Goal: Task Accomplishment & Management: Complete application form

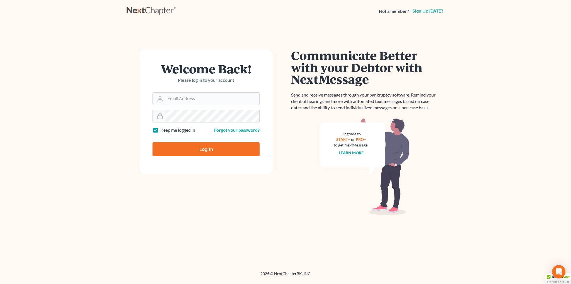
type input "[EMAIL_ADDRESS][DOMAIN_NAME]"
click at [200, 153] on input "Log In" at bounding box center [206, 149] width 107 height 14
type input "Thinking..."
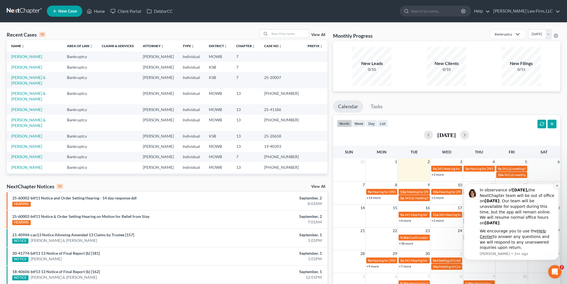
click at [557, 186] on icon "Dismiss notification" at bounding box center [557, 186] width 2 height 2
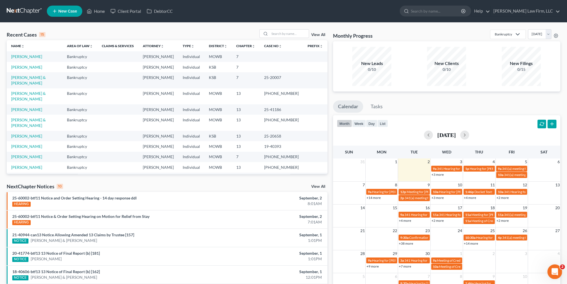
click at [550, 271] on icon "Open Intercom Messenger" at bounding box center [554, 270] width 9 height 9
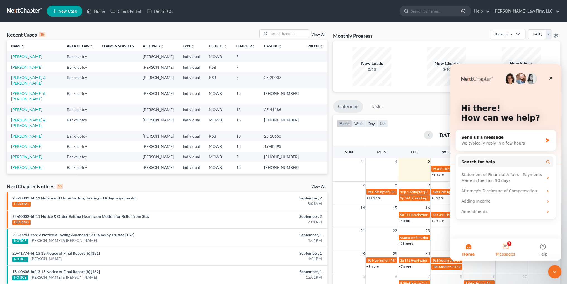
click at [505, 246] on button "2 Messages" at bounding box center [505, 249] width 37 height 22
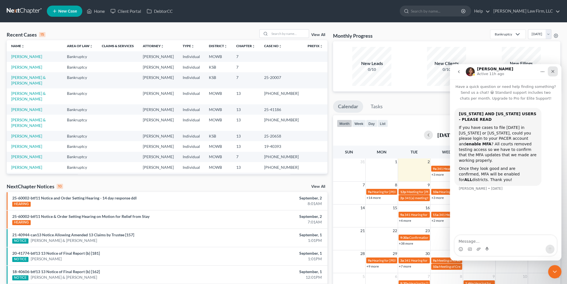
click at [553, 70] on icon "Close" at bounding box center [553, 71] width 4 height 4
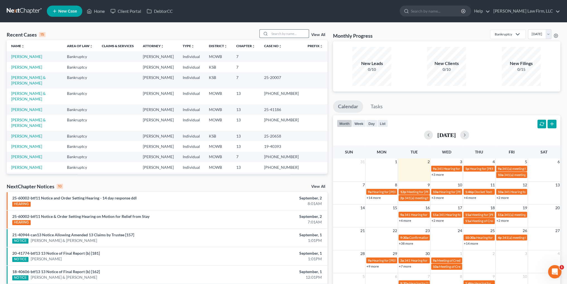
click at [288, 34] on input "search" at bounding box center [289, 34] width 39 height 8
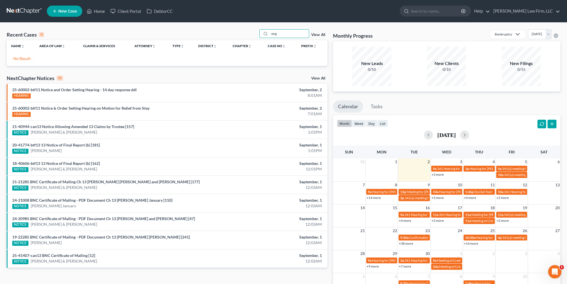
drag, startPoint x: 292, startPoint y: 35, endPoint x: 258, endPoint y: 35, distance: 33.2
click at [258, 35] on div "Recent Cases 0 eng View All" at bounding box center [167, 34] width 321 height 11
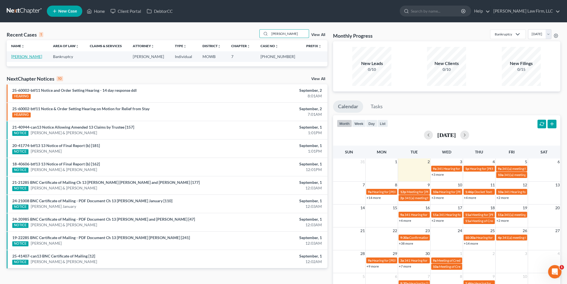
type input "[PERSON_NAME]"
click at [21, 56] on link "[PERSON_NAME]" at bounding box center [26, 56] width 31 height 5
select select "4"
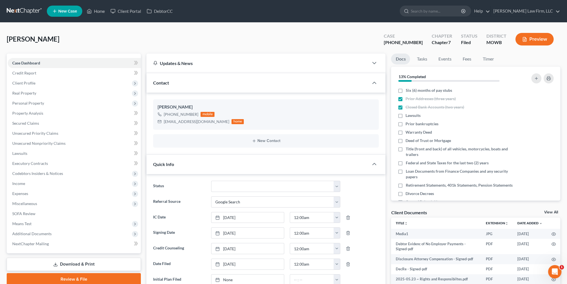
scroll to position [1202, 0]
click at [22, 83] on span "Client Profile" at bounding box center [23, 83] width 23 height 5
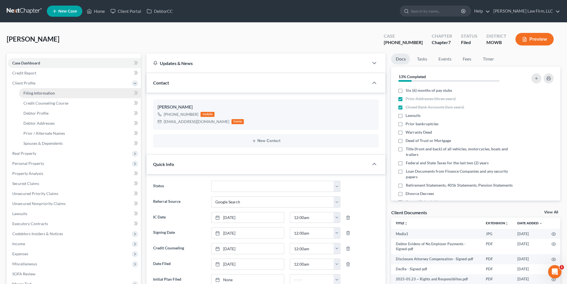
click at [33, 95] on span "Filing Information" at bounding box center [39, 93] width 32 height 5
select select "1"
select select "0"
select select "26"
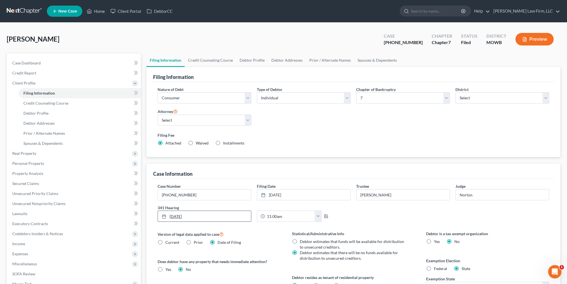
click at [197, 216] on link "[DATE]" at bounding box center [204, 216] width 93 height 11
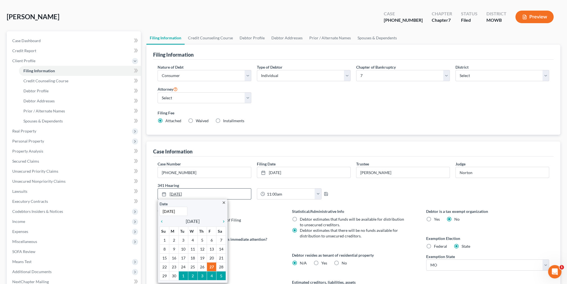
scroll to position [56, 0]
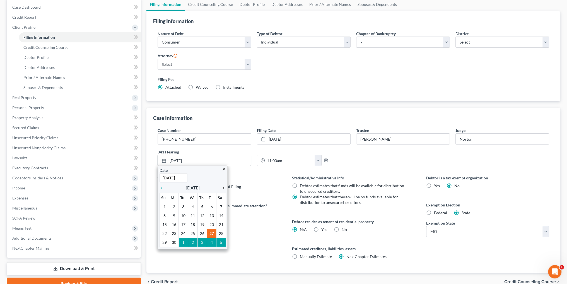
click at [223, 187] on icon "chevron_right" at bounding box center [222, 188] width 7 height 4
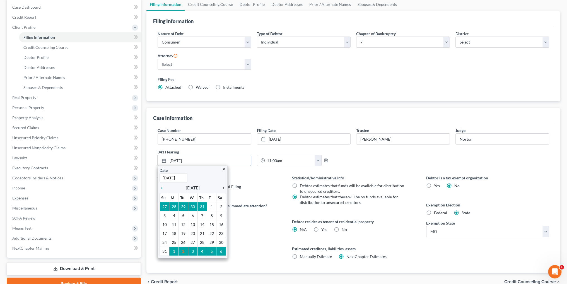
click at [223, 187] on icon "chevron_right" at bounding box center [222, 188] width 7 height 4
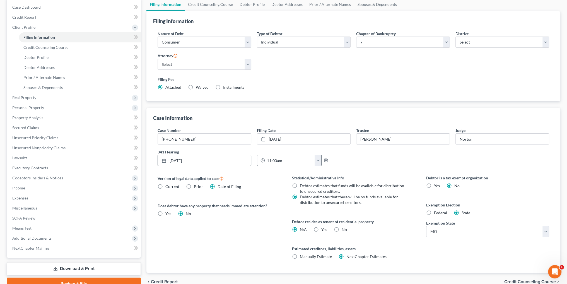
click at [319, 158] on button "button" at bounding box center [318, 160] width 7 height 11
click at [323, 192] on link "4:00pm" at bounding box center [329, 193] width 31 height 9
type input "4:00pm"
click at [326, 161] on polyline "button" at bounding box center [326, 161] width 2 height 1
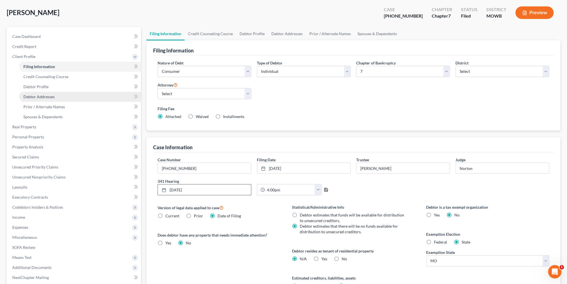
scroll to position [0, 0]
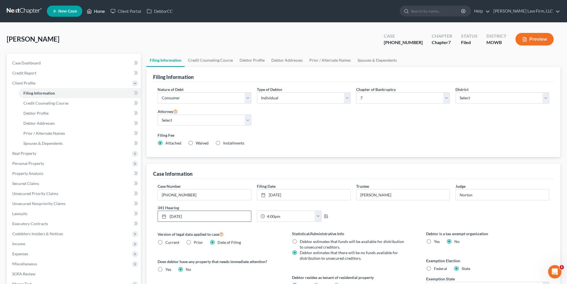
click at [103, 13] on link "Home" at bounding box center [96, 11] width 24 height 10
